Goal: Task Accomplishment & Management: Manage account settings

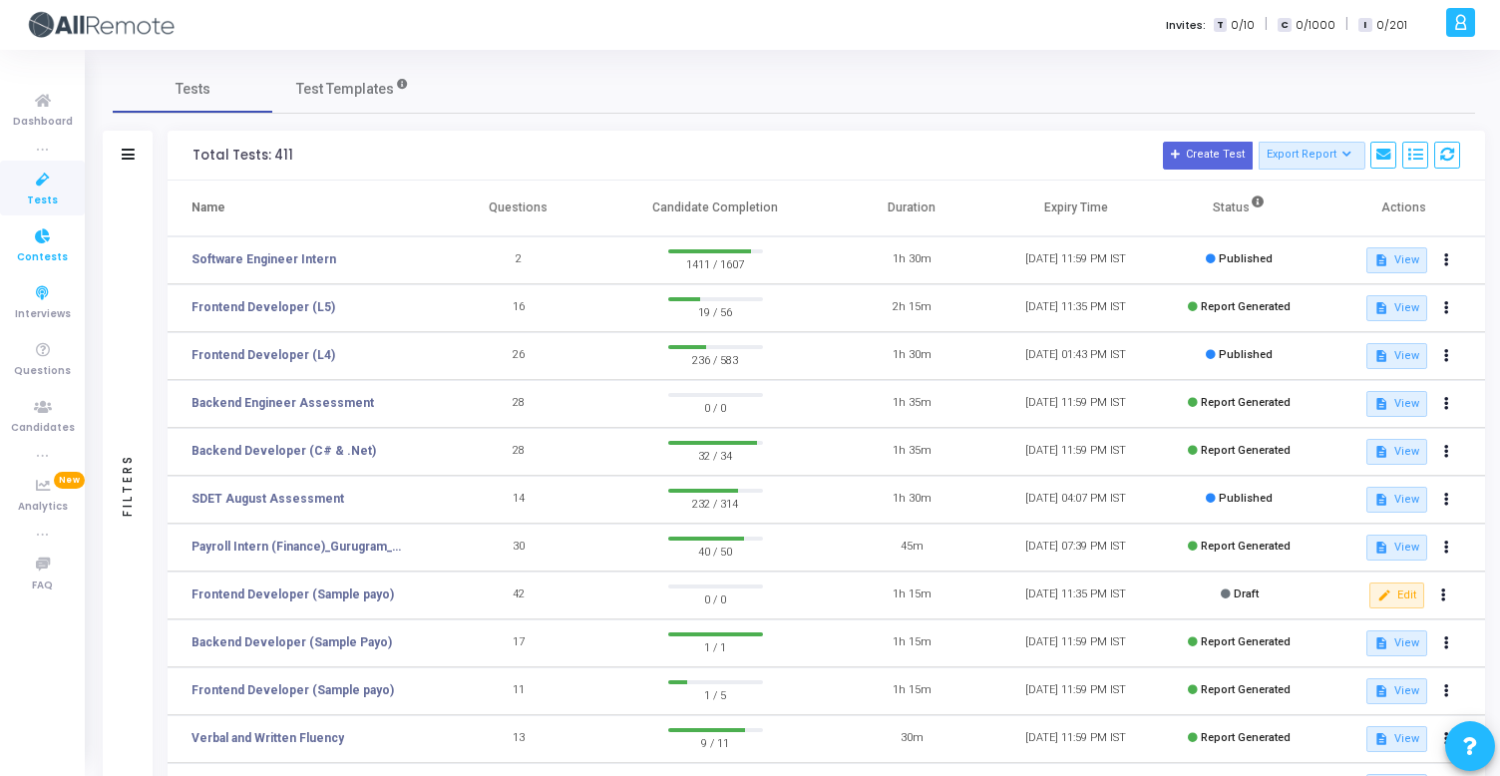
click at [29, 256] on span "Contests" at bounding box center [42, 257] width 51 height 17
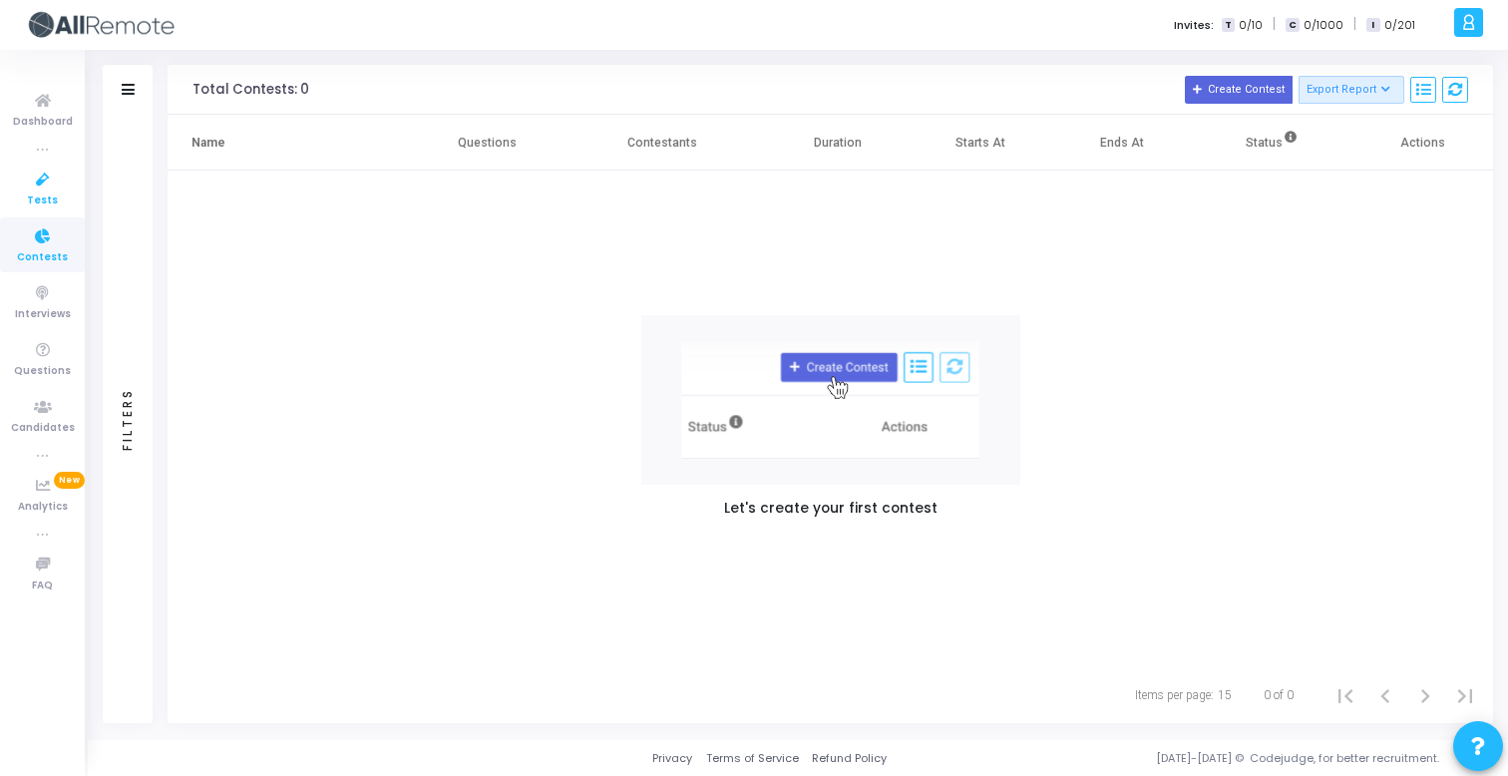
click at [58, 195] on link "Tests" at bounding box center [42, 188] width 85 height 55
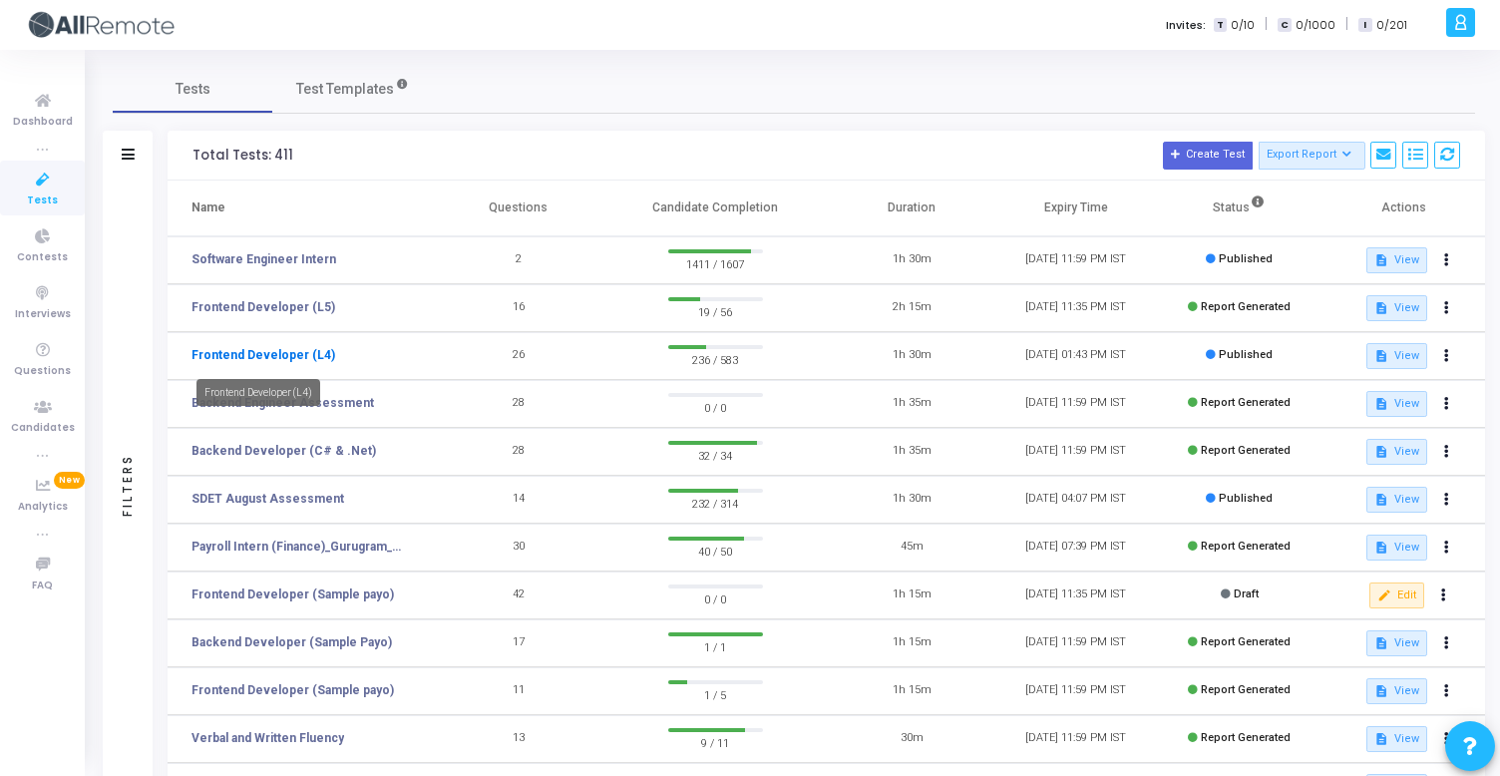
click at [292, 354] on link "Frontend Developer (L4)" at bounding box center [264, 355] width 144 height 18
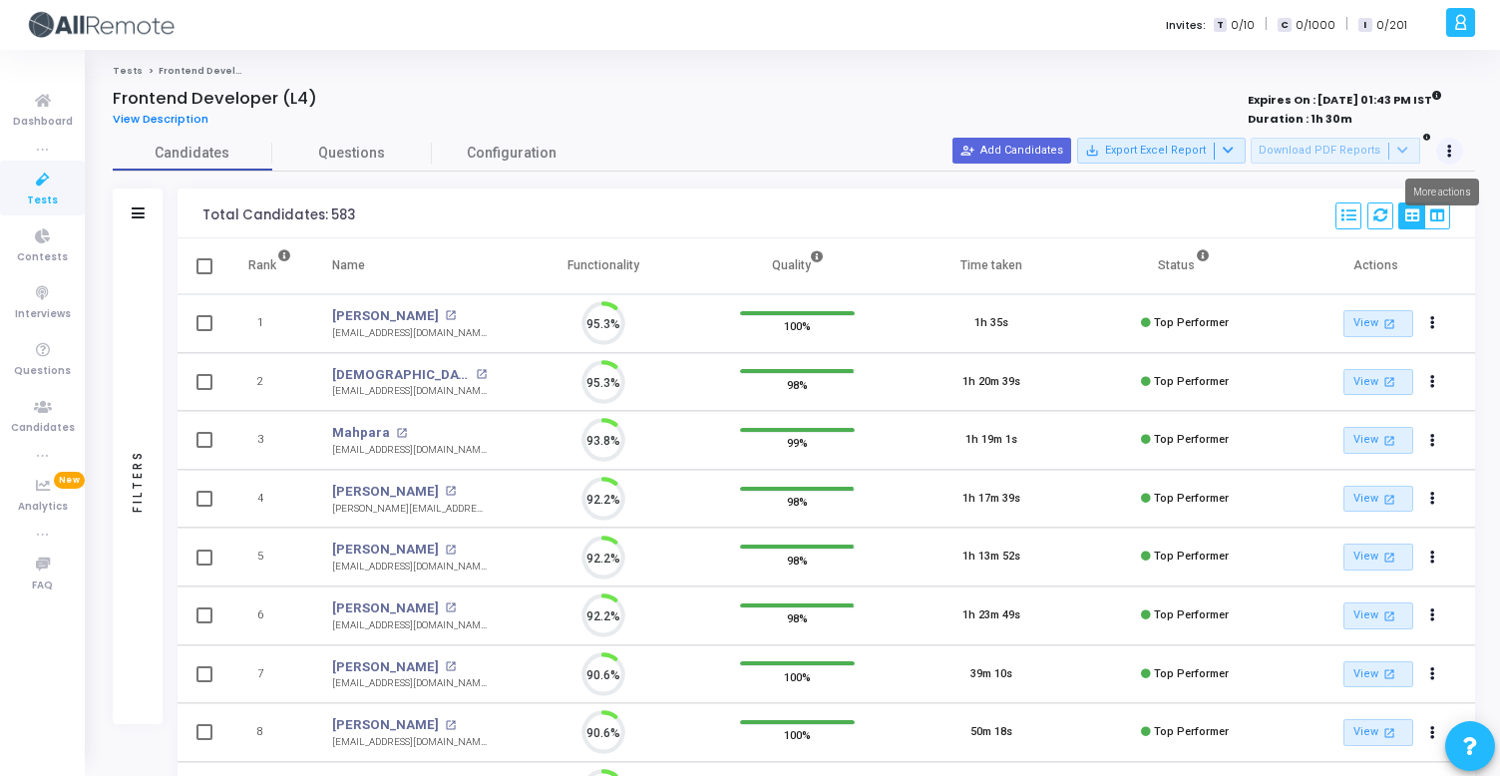
click at [1449, 147] on icon at bounding box center [1449, 152] width 5 height 10
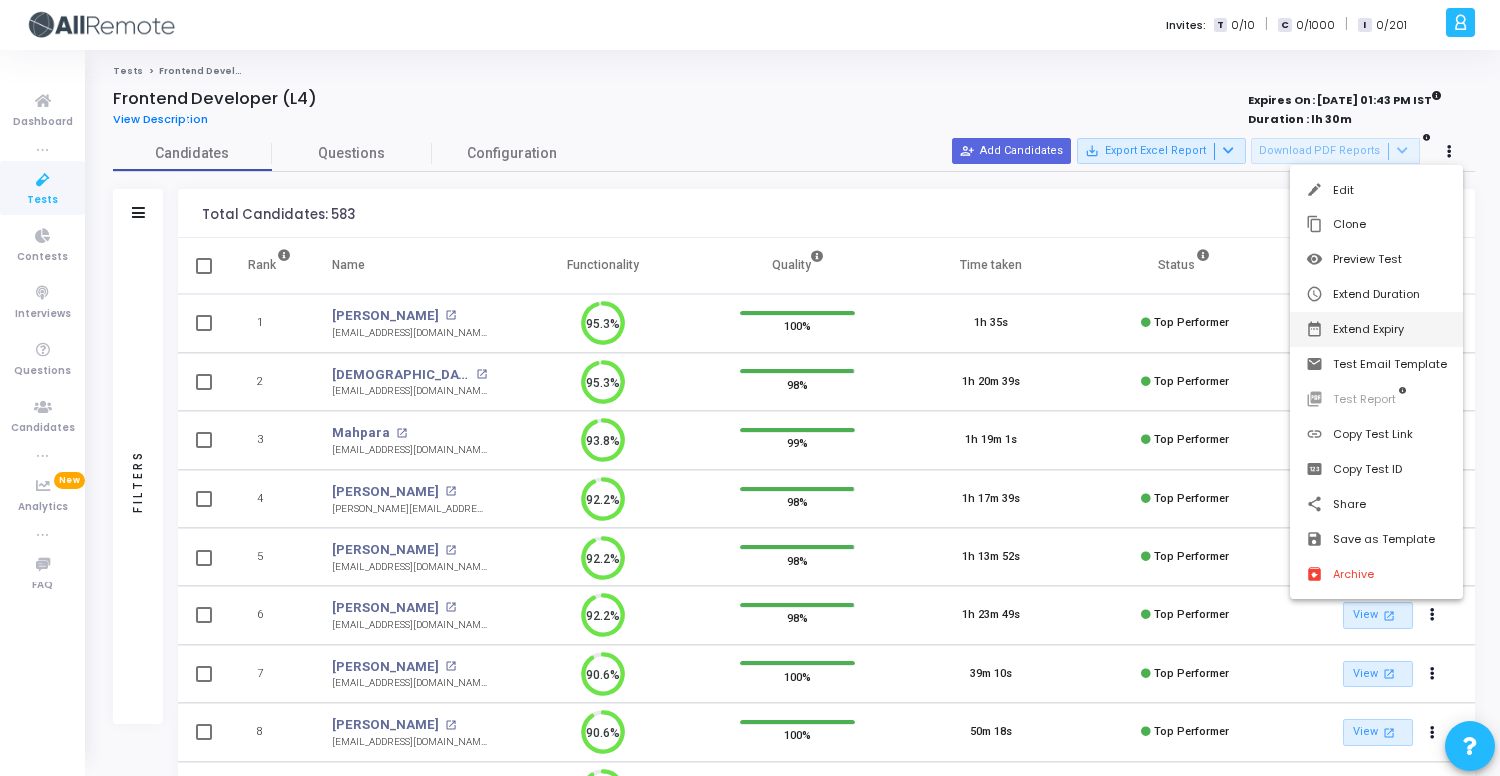
click at [1406, 341] on button "date_range Extend Expiry" at bounding box center [1377, 329] width 174 height 35
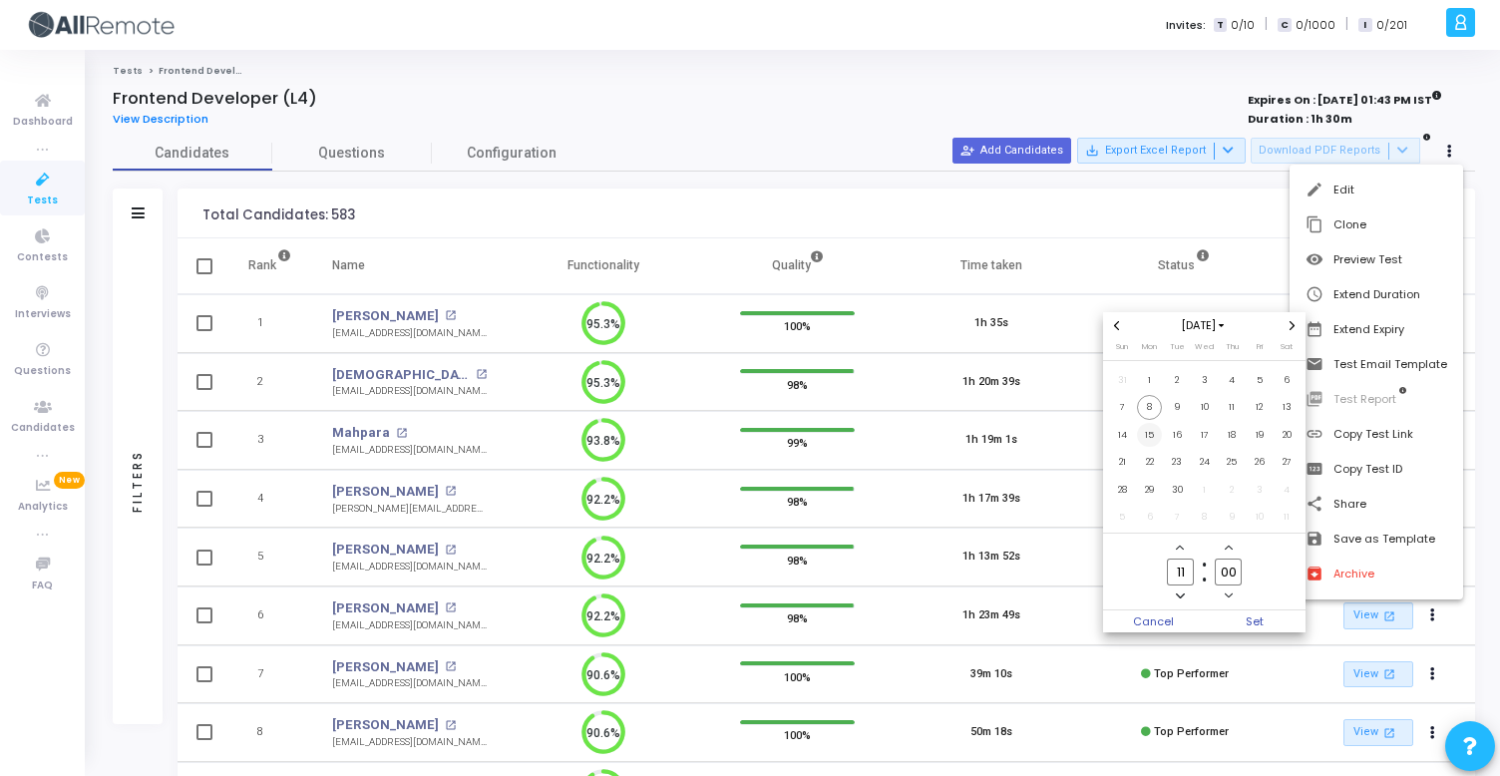
click at [1157, 432] on span "15" at bounding box center [1149, 435] width 25 height 25
click at [1254, 617] on span "Set" at bounding box center [1256, 622] width 102 height 22
